Goal: Find specific page/section: Find specific page/section

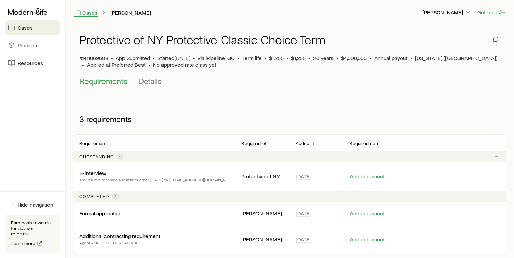
click at [89, 12] on link "Cases" at bounding box center [86, 13] width 24 height 8
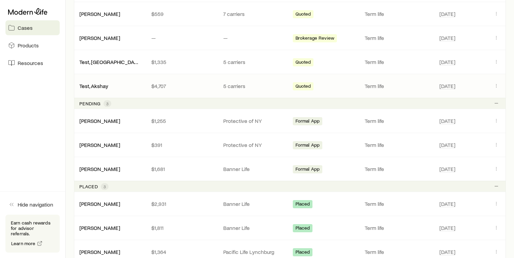
scroll to position [180, 0]
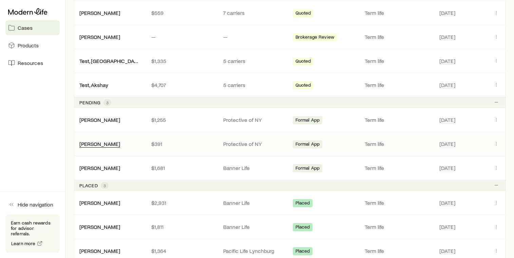
click at [120, 145] on link "[PERSON_NAME]" at bounding box center [99, 144] width 41 height 6
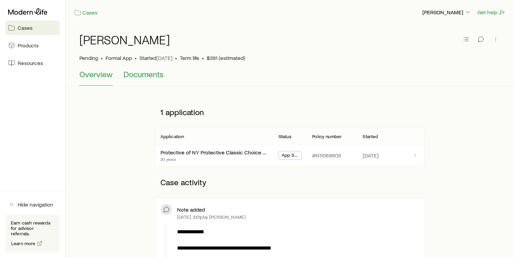
click at [148, 80] on button "Documents" at bounding box center [143, 77] width 40 height 16
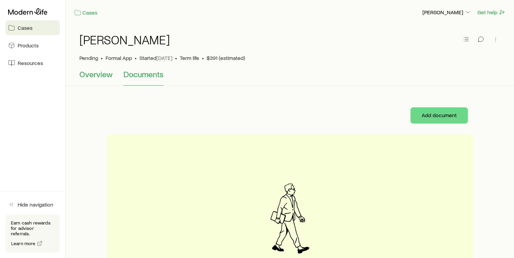
click at [91, 75] on span "Overview" at bounding box center [95, 73] width 33 height 9
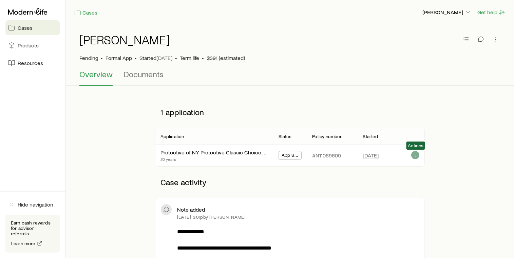
click at [414, 155] on icon "button" at bounding box center [414, 155] width 5 height 5
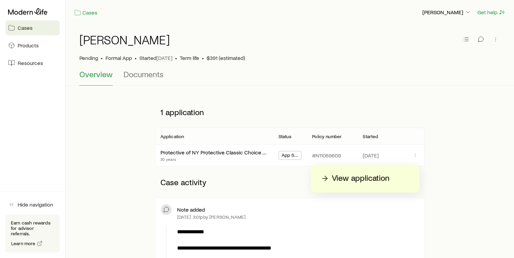
click at [380, 180] on p "View application" at bounding box center [361, 178] width 58 height 11
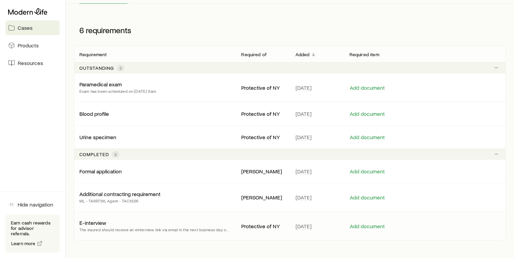
scroll to position [92, 0]
